Goal: Information Seeking & Learning: Learn about a topic

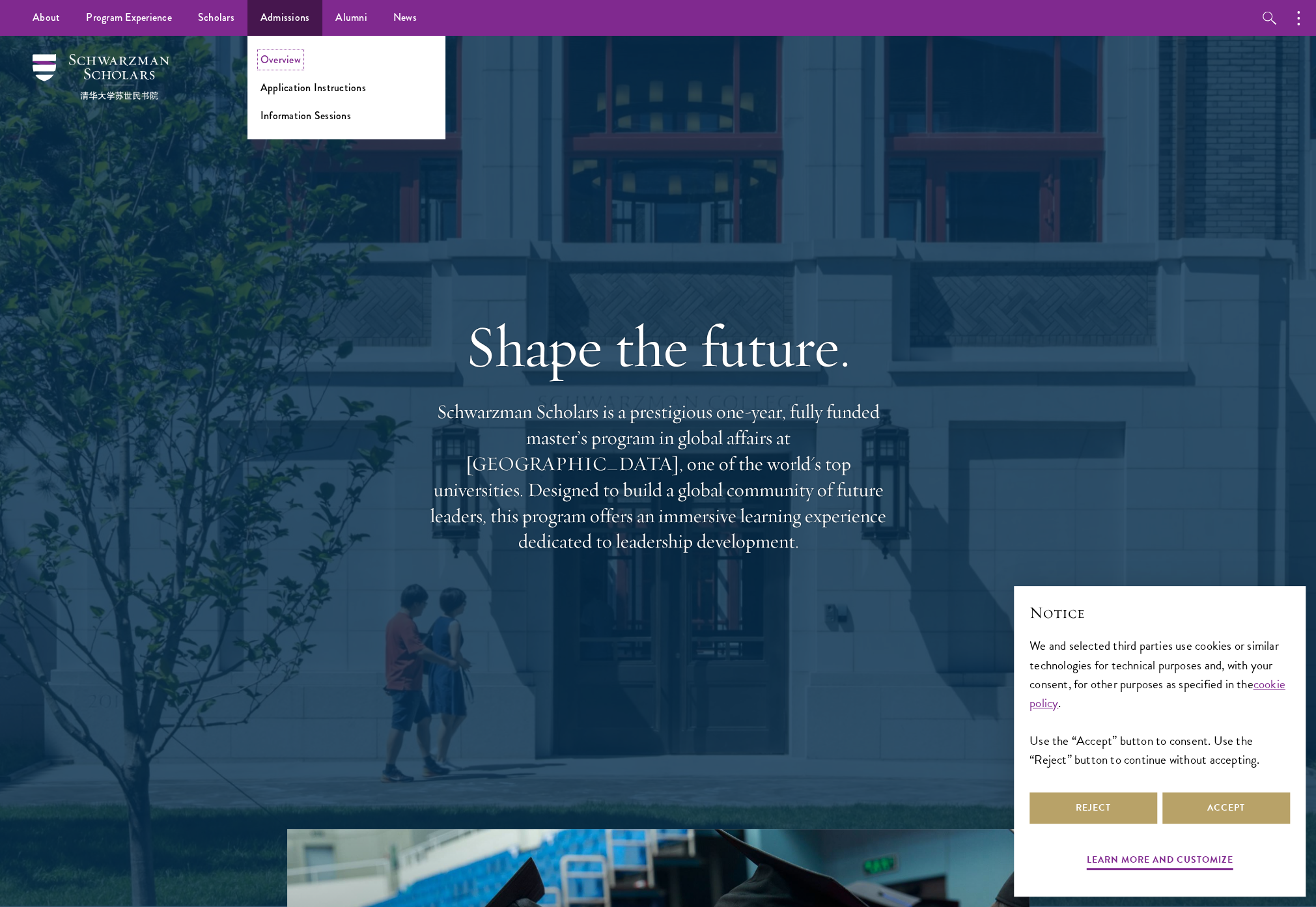
click at [286, 53] on link "Overview" at bounding box center [281, 59] width 40 height 15
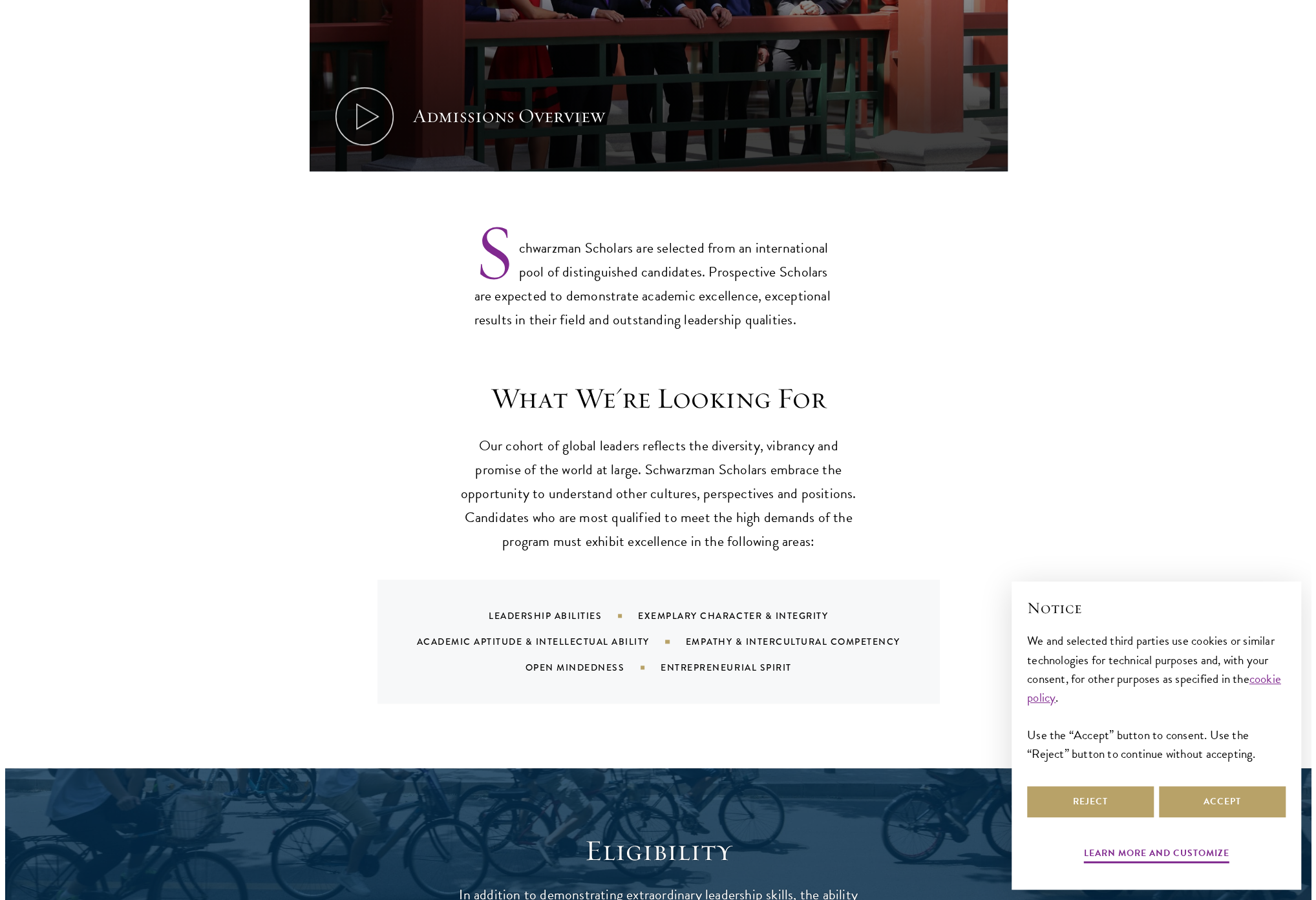
scroll to position [905, 0]
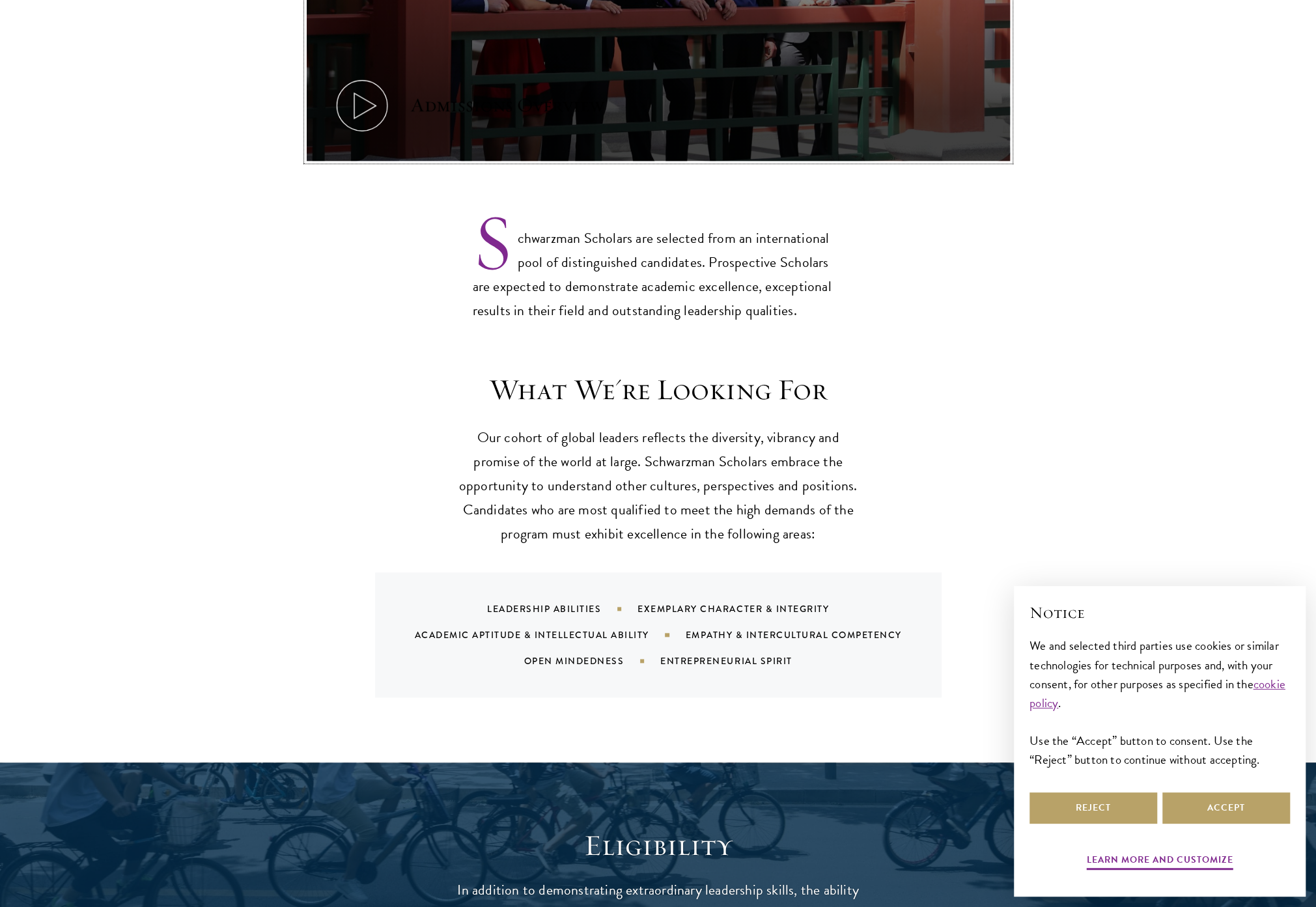
click at [351, 76] on icon at bounding box center [362, 105] width 59 height 59
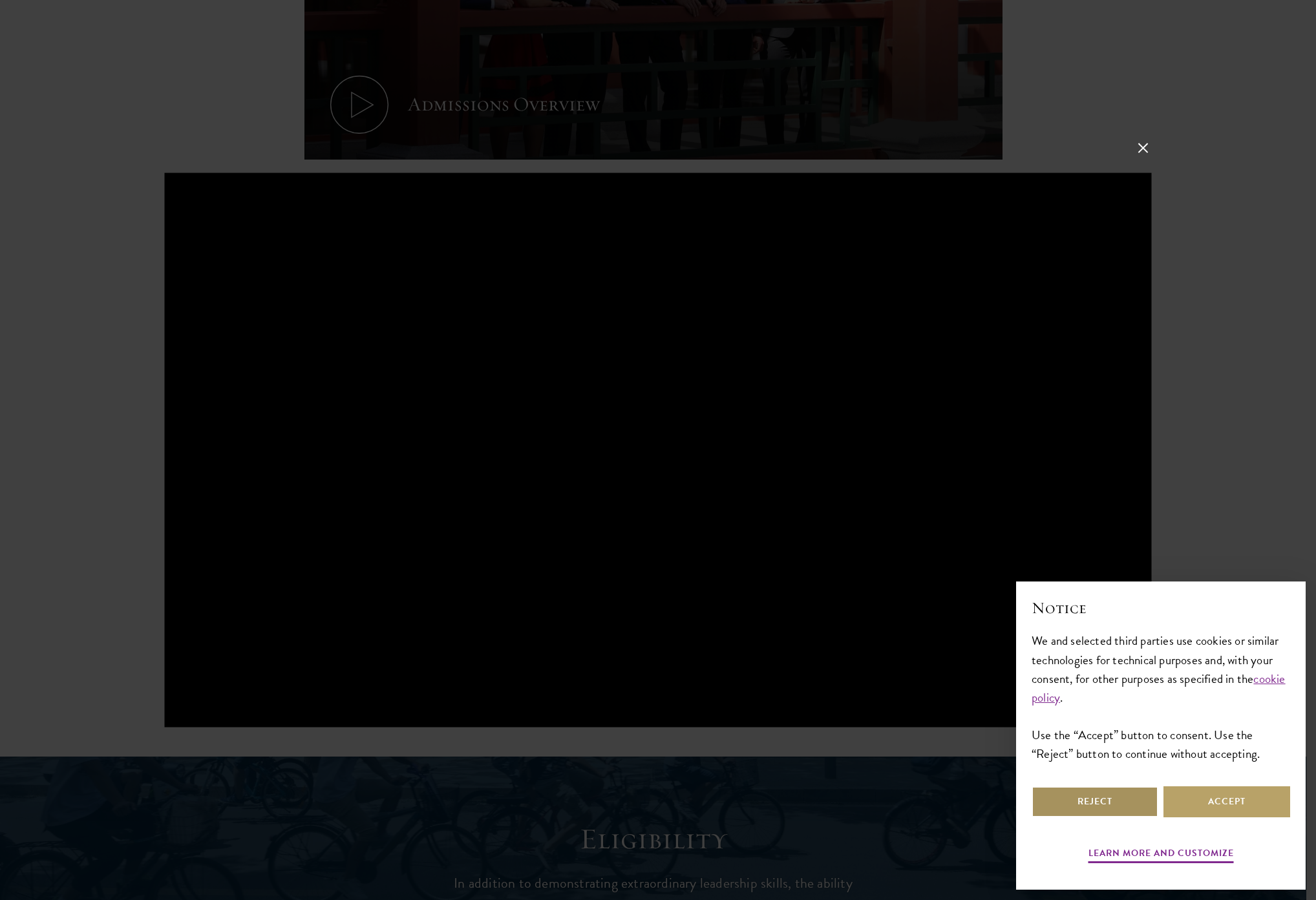
click at [1090, 801] on button "Reject" at bounding box center [1095, 802] width 127 height 31
